Goal: Navigation & Orientation: Find specific page/section

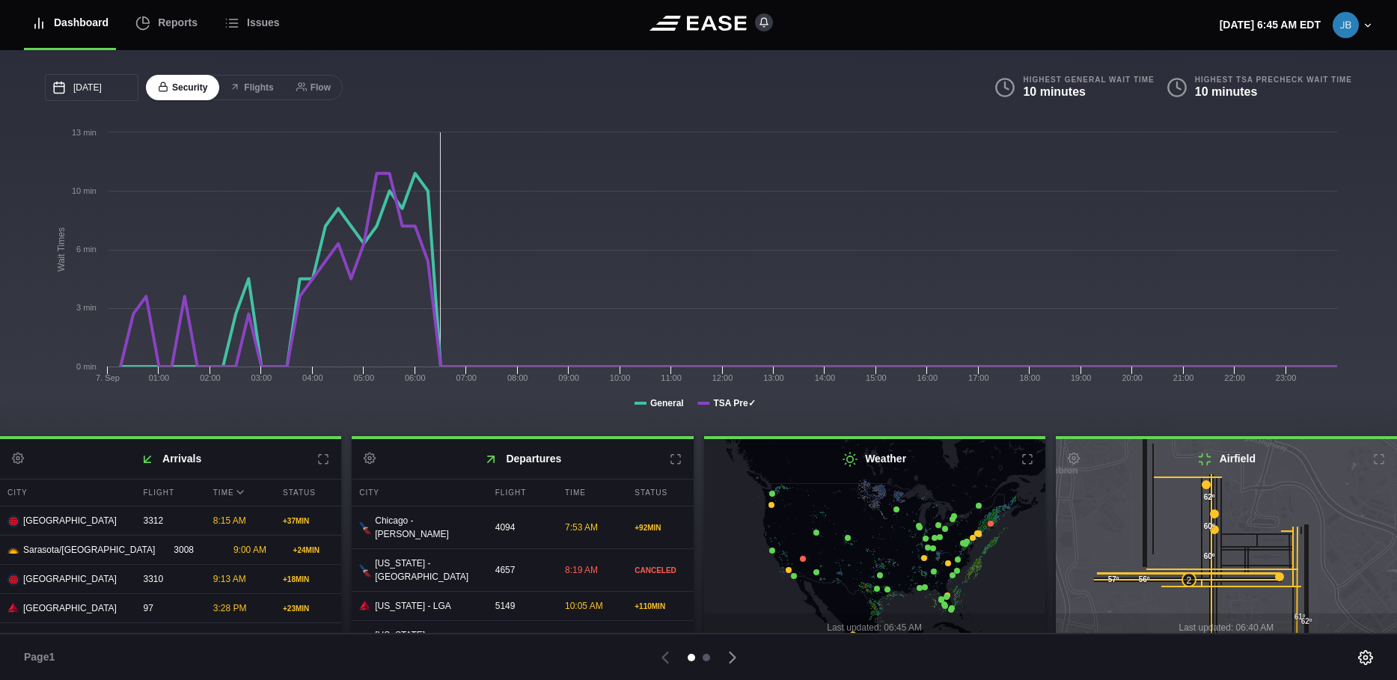
click at [706, 658] on div at bounding box center [706, 657] width 7 height 7
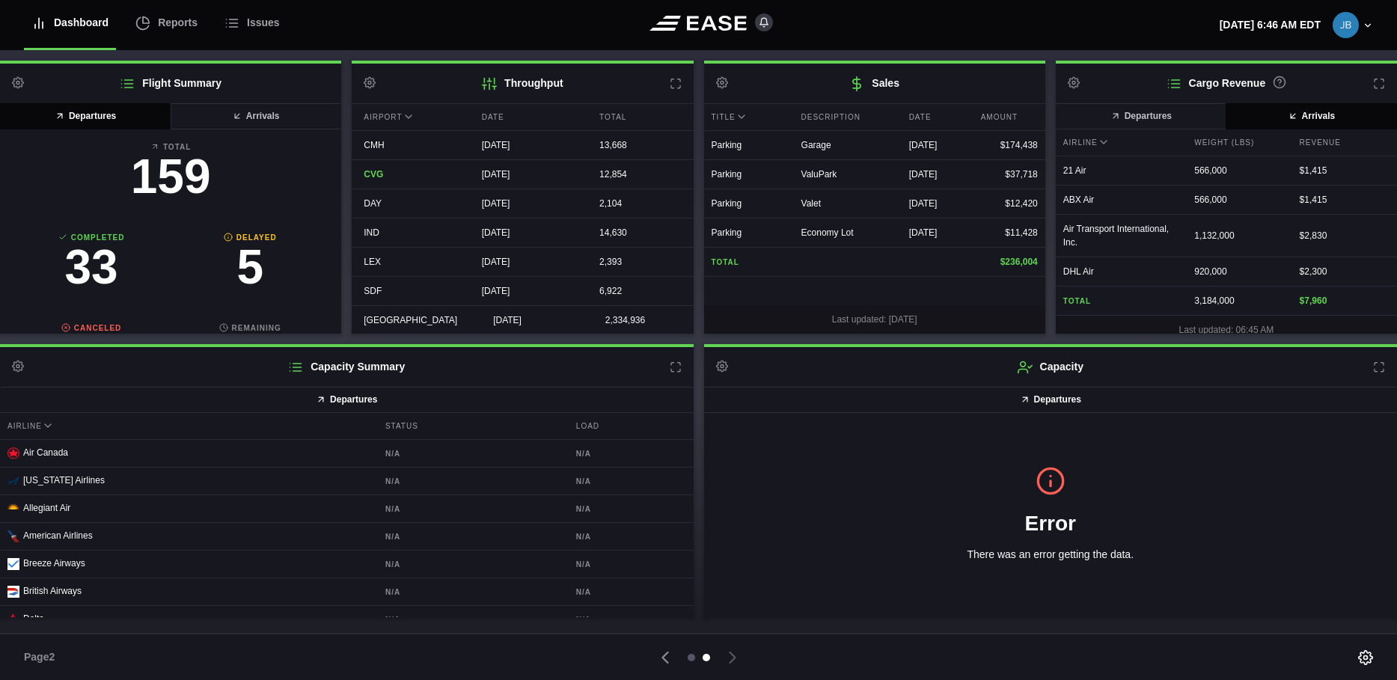
click at [691, 655] on div at bounding box center [691, 657] width 7 height 7
